Goal: Information Seeking & Learning: Learn about a topic

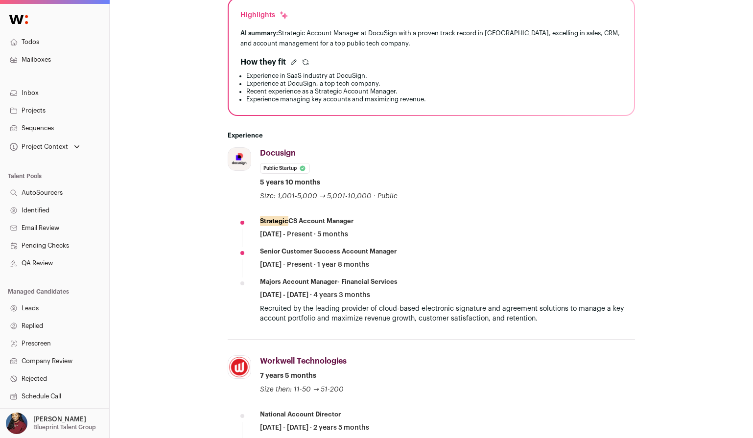
scroll to position [234, 0]
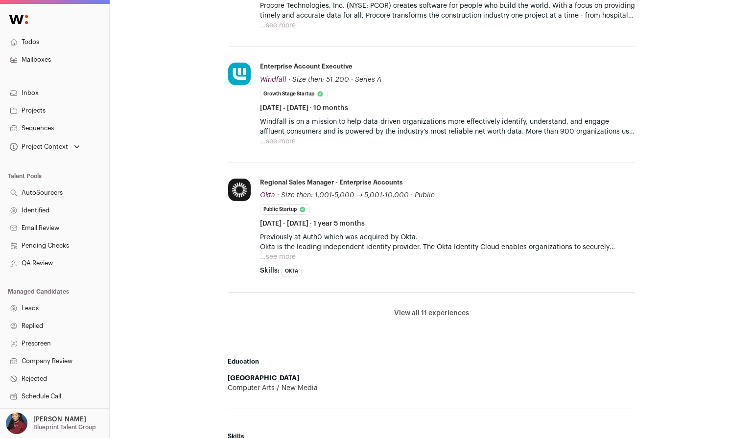
scroll to position [645, 0]
click at [410, 315] on button "View all 11 experiences" at bounding box center [431, 313] width 75 height 10
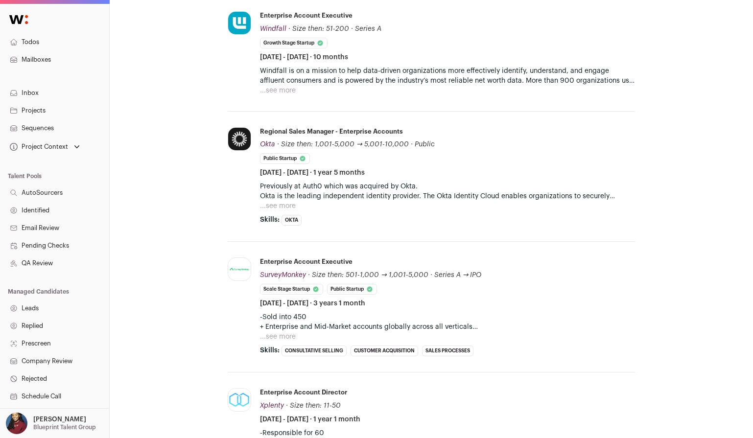
scroll to position [708, 0]
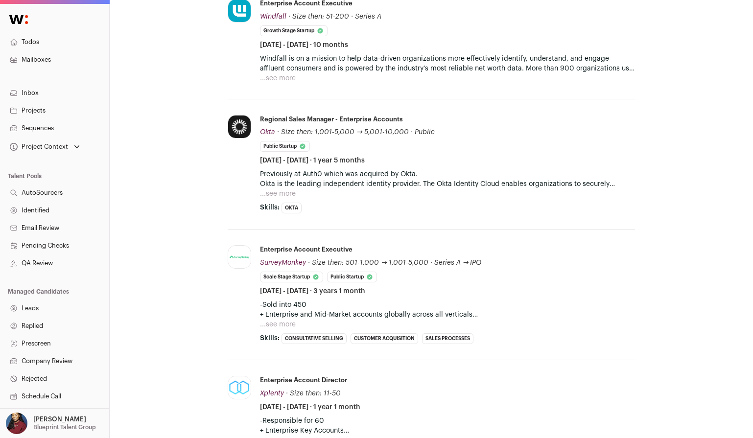
click at [288, 190] on button "...see more" at bounding box center [278, 194] width 36 height 10
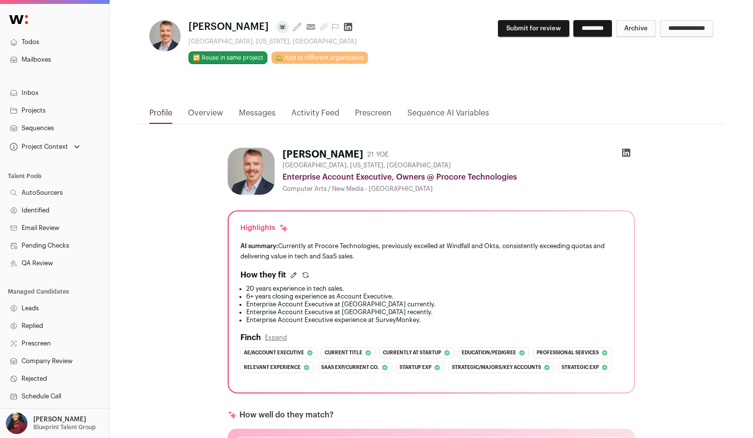
scroll to position [0, 0]
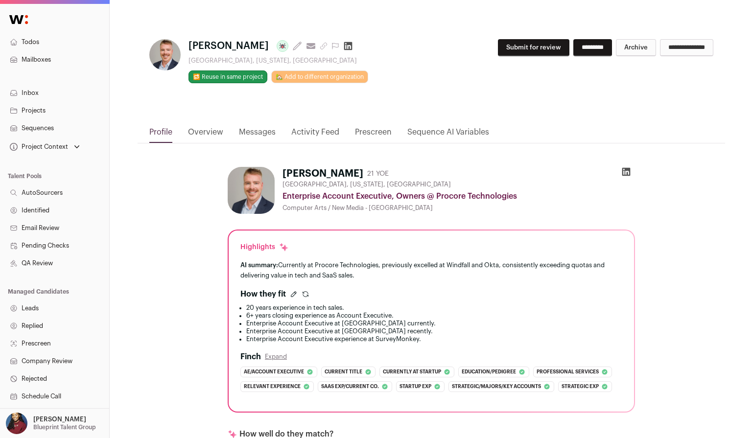
click at [306, 291] on icon "submit" at bounding box center [306, 294] width 8 height 8
click at [303, 297] on icon "submit" at bounding box center [306, 294] width 8 height 8
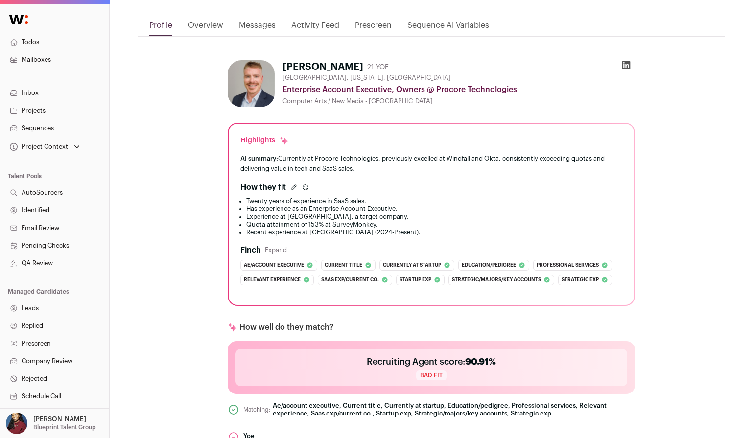
scroll to position [109, 0]
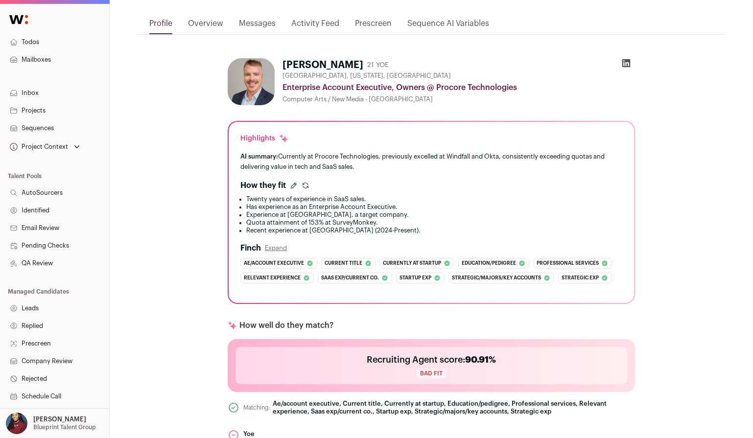
click at [305, 187] on icon "submit" at bounding box center [306, 186] width 8 height 8
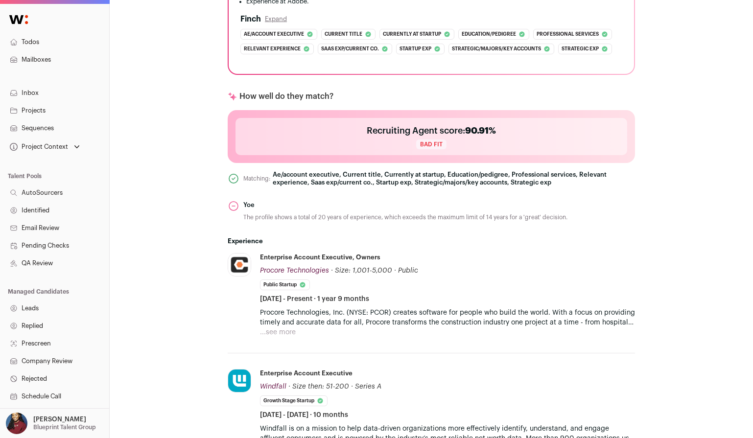
scroll to position [342, 0]
